Goal: Check status: Check status

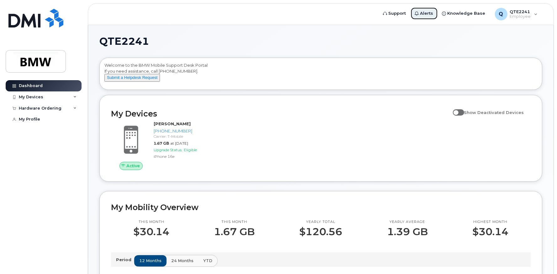
click at [426, 16] on span "Alerts" at bounding box center [426, 13] width 13 height 6
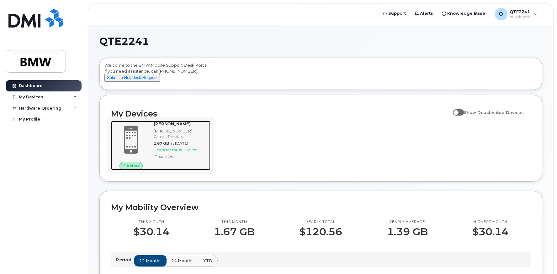
click at [135, 142] on span at bounding box center [131, 140] width 30 height 32
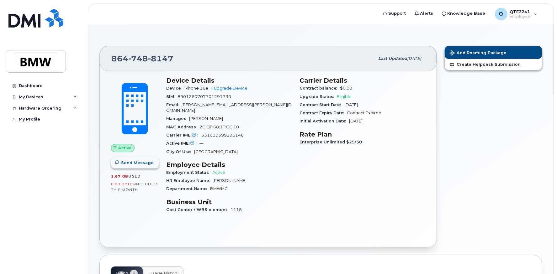
click at [135, 162] on span "Send Message" at bounding box center [137, 163] width 33 height 6
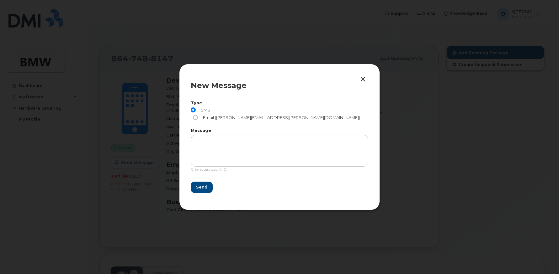
click at [362, 84] on button "button" at bounding box center [362, 79] width 9 height 9
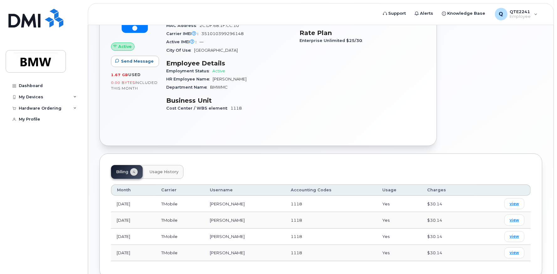
scroll to position [131, 0]
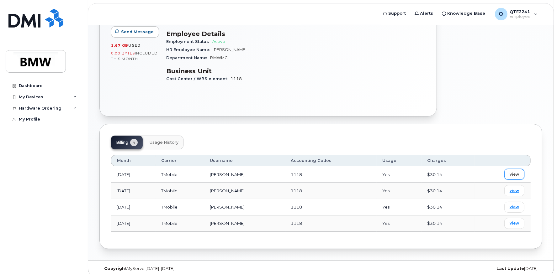
click at [515, 172] on span "view" at bounding box center [513, 175] width 9 height 6
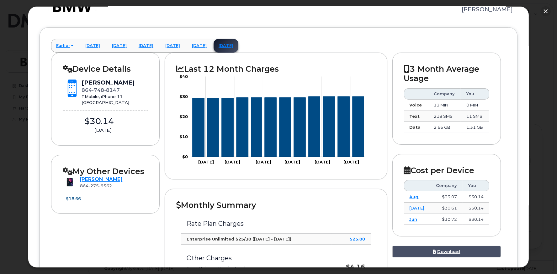
scroll to position [0, 0]
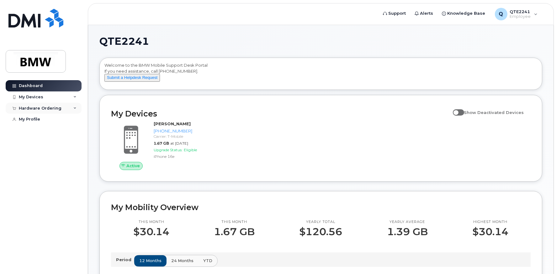
click at [76, 105] on div "Hardware Ordering" at bounding box center [44, 108] width 76 height 11
click at [36, 119] on div "My Orders" at bounding box center [33, 120] width 23 height 6
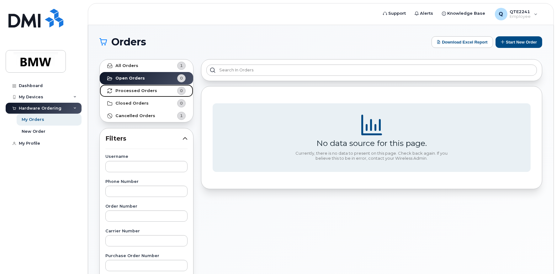
click at [144, 88] on strong "Processed Orders" at bounding box center [136, 90] width 42 height 5
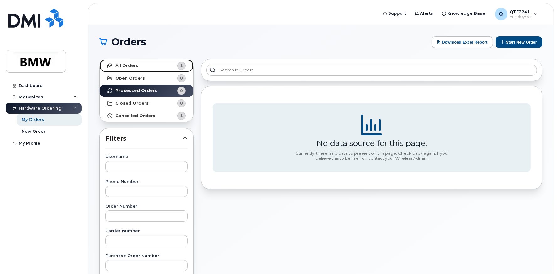
click at [178, 68] on div "1" at bounding box center [181, 66] width 8 height 8
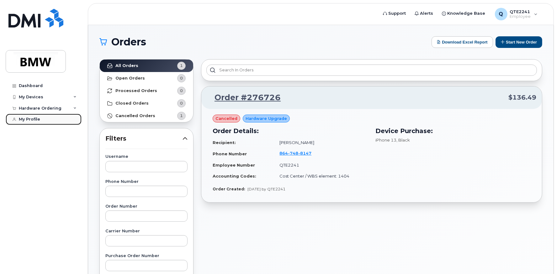
click at [29, 118] on div "My Profile" at bounding box center [29, 119] width 21 height 5
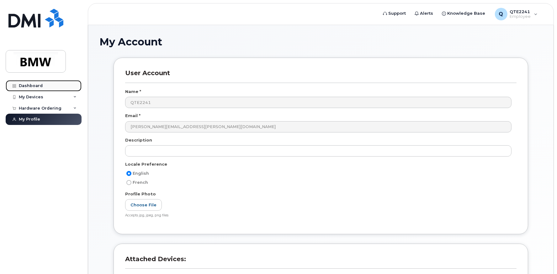
click at [26, 87] on div "Dashboard" at bounding box center [31, 85] width 24 height 5
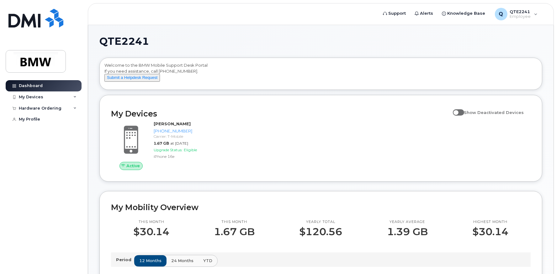
click at [462, 116] on span at bounding box center [458, 112] width 11 height 6
click at [458, 112] on input "Show Deactivated Devices" at bounding box center [455, 109] width 5 height 5
checkbox input "true"
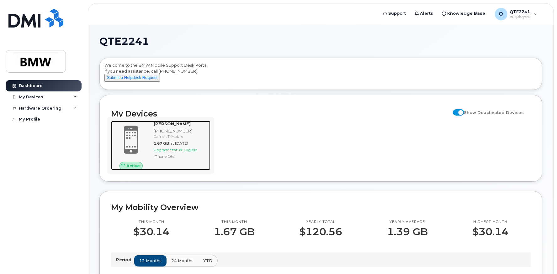
click at [197, 152] on span "Eligible" at bounding box center [190, 150] width 13 height 5
